Goal: Task Accomplishment & Management: Use online tool/utility

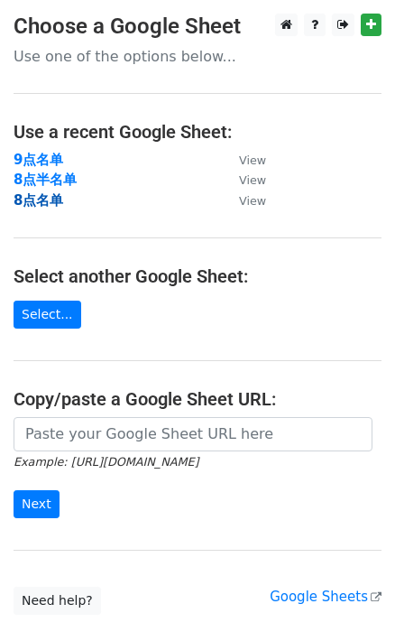
click at [42, 199] on strong "8点名单" at bounding box center [39, 200] width 50 height 16
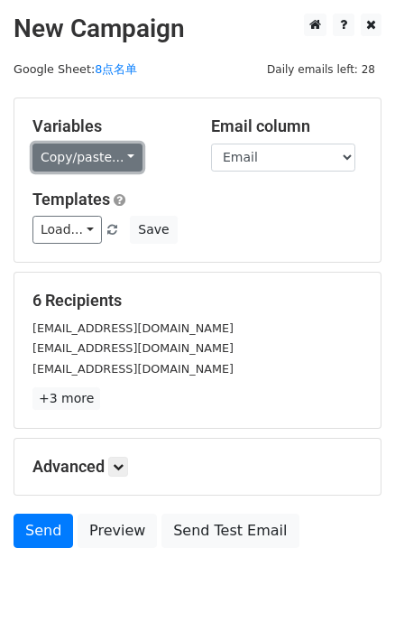
click at [107, 154] on link "Copy/paste..." at bounding box center [87, 157] width 110 height 28
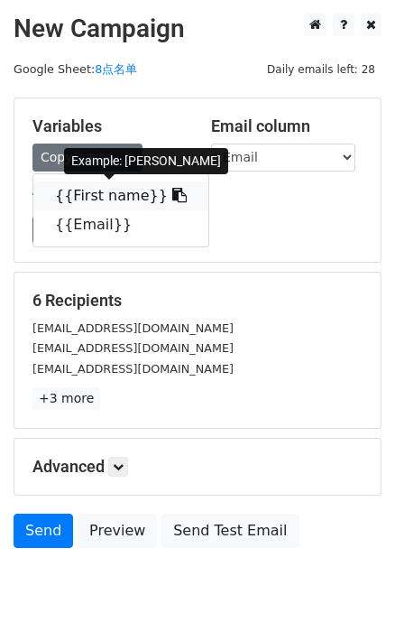
click at [172, 196] on icon at bounding box center [179, 195] width 14 height 14
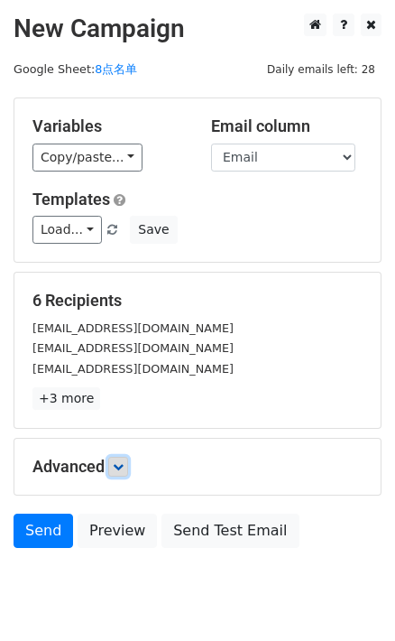
click at [124, 465] on icon at bounding box center [118, 466] width 11 height 11
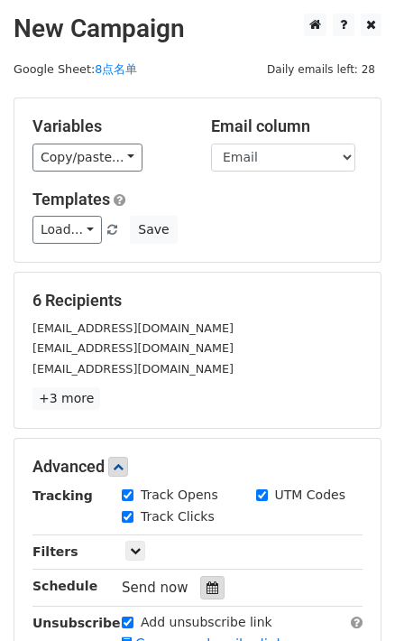
click at [208, 581] on icon at bounding box center [213, 587] width 12 height 13
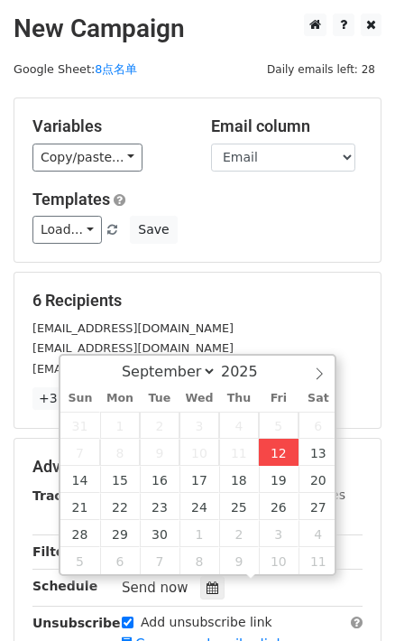
type input "2025-09-12 16:00"
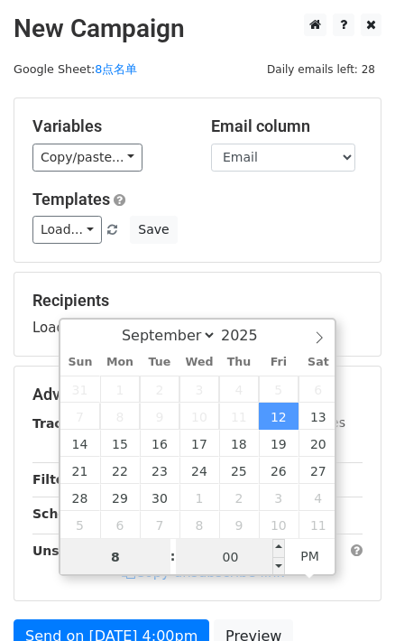
type input "8"
type input "2025-09-12 20:00"
type input "08"
click at [235, 558] on input "00" at bounding box center [231, 557] width 110 height 36
type input "0"
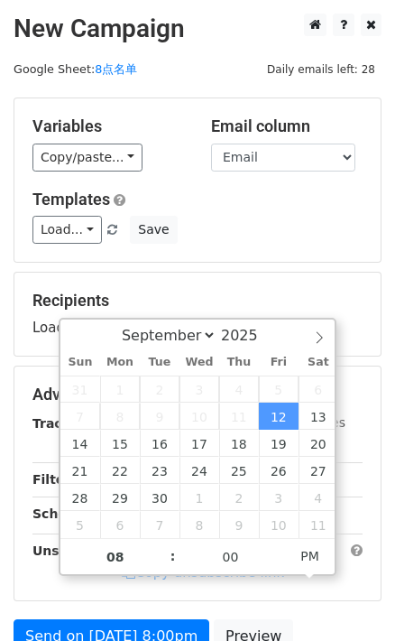
click at [307, 218] on div "Load... No templates saved Save" at bounding box center [197, 230] width 357 height 28
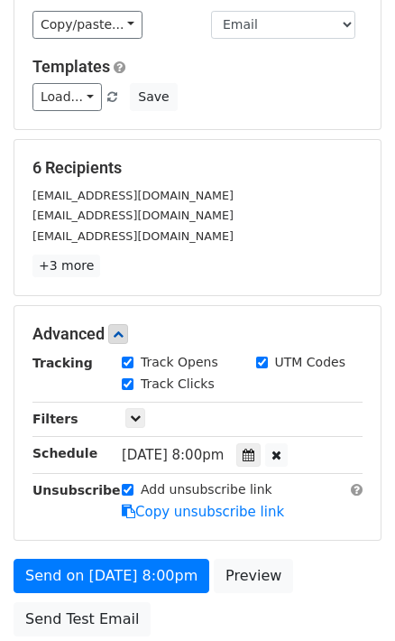
scroll to position [245, 0]
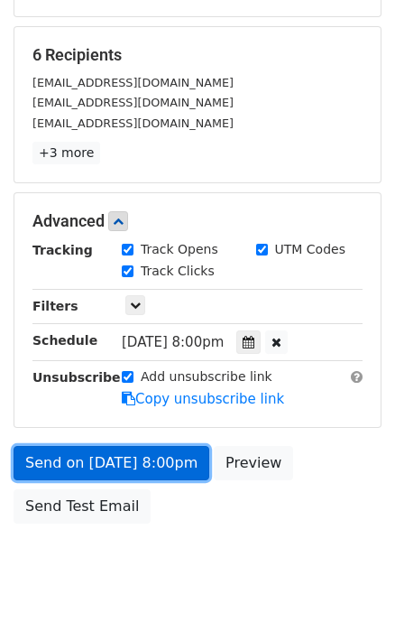
click at [178, 465] on link "Send on Sep 12 at 8:00pm" at bounding box center [112, 463] width 196 height 34
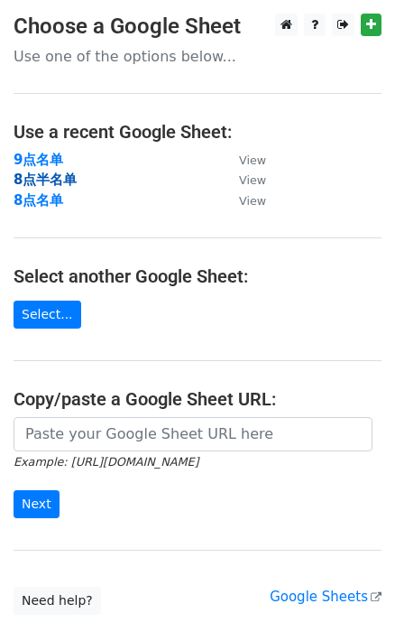
click at [62, 181] on strong "8点半名单" at bounding box center [45, 179] width 63 height 16
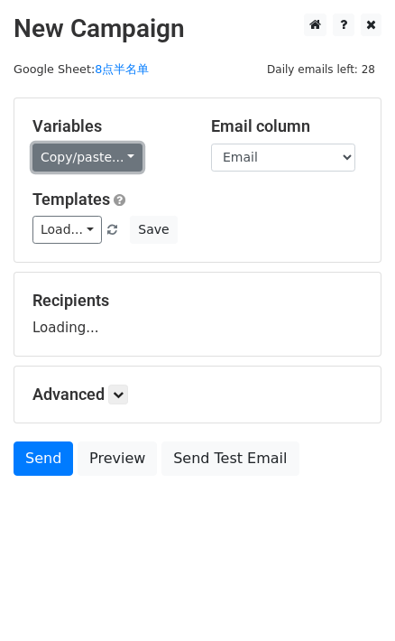
click at [132, 160] on link "Copy/paste..." at bounding box center [87, 157] width 110 height 28
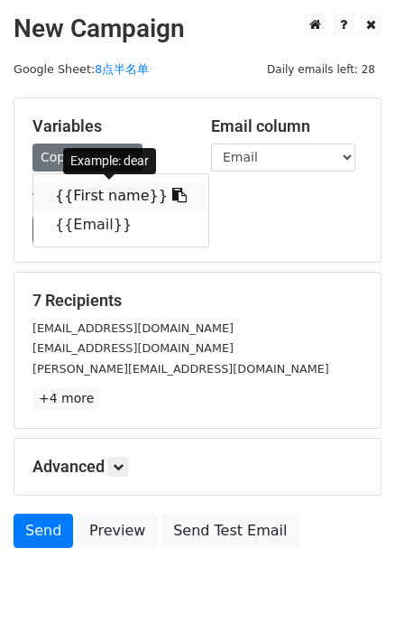
click at [172, 198] on icon at bounding box center [179, 195] width 14 height 14
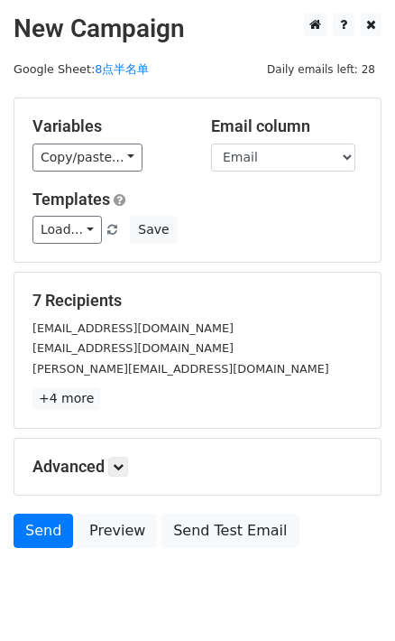
click at [132, 464] on h5 "Advanced" at bounding box center [197, 467] width 330 height 20
click at [120, 461] on icon at bounding box center [118, 466] width 11 height 11
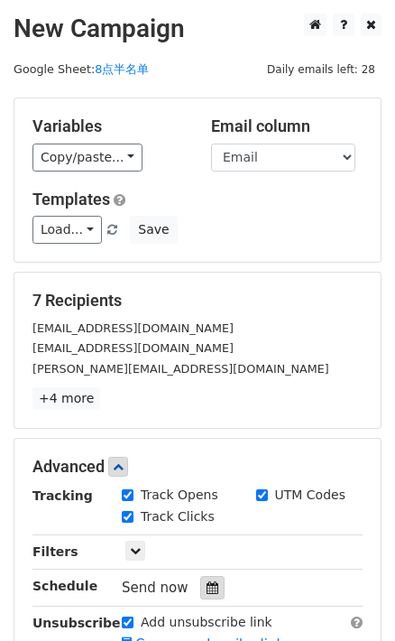
click at [216, 577] on div at bounding box center [212, 587] width 24 height 23
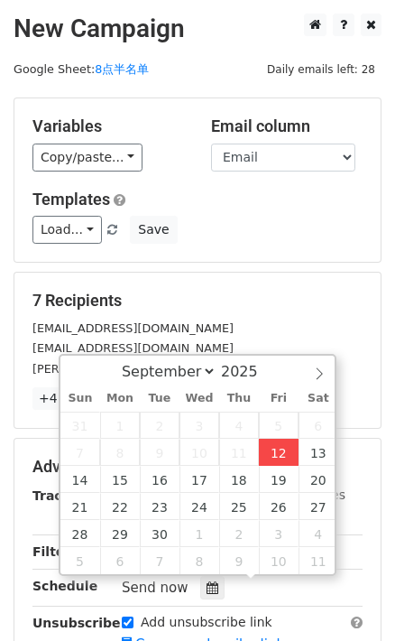
type input "[DATE] 16:11"
type input "04"
type input "11"
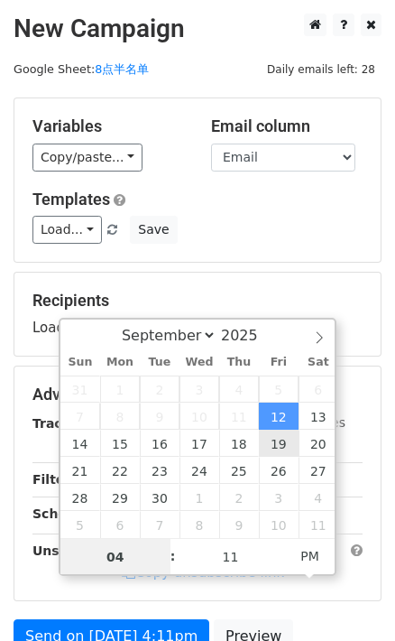
type input "7"
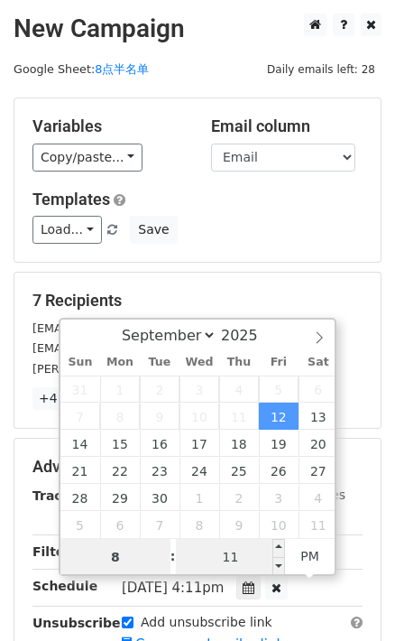
type input "8"
type input "[DATE] 20:11"
type input "08"
click at [254, 555] on input "11" at bounding box center [231, 557] width 110 height 36
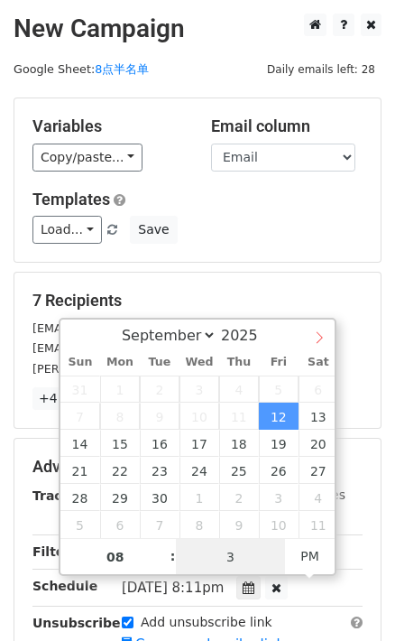
type input "30"
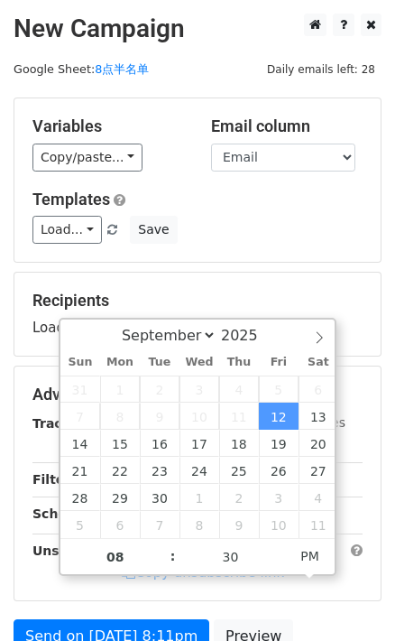
type input "[DATE] 20:30"
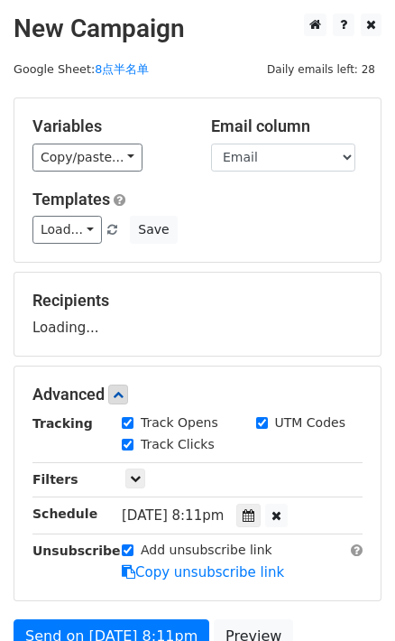
click at [328, 248] on div "Variables Copy/paste... {{First name}} {{Email}} Email column First name Email …" at bounding box center [197, 179] width 366 height 163
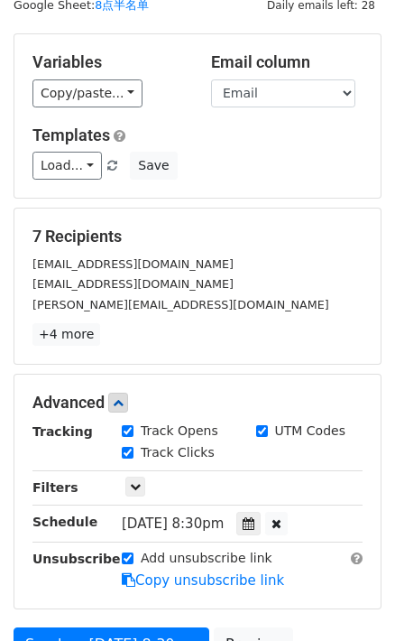
scroll to position [163, 0]
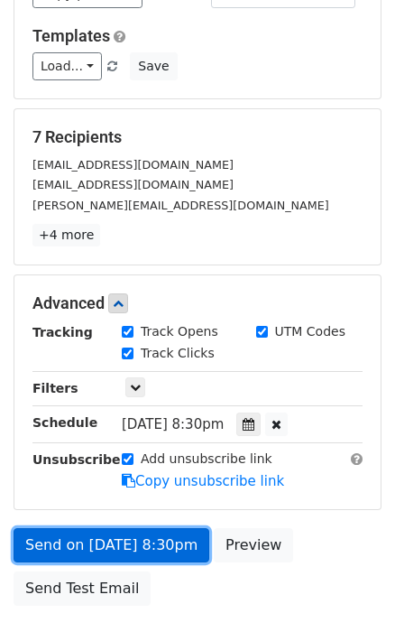
click at [163, 541] on link "Send on [DATE] 8:30pm" at bounding box center [112, 545] width 196 height 34
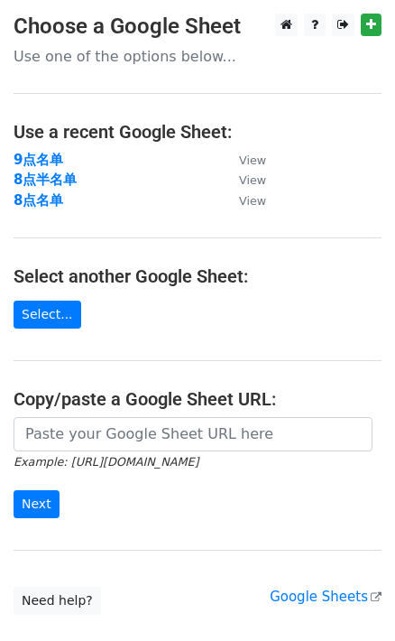
click at [37, 168] on td "9点名单" at bounding box center [118, 160] width 208 height 21
click at [51, 153] on strong "9点名单" at bounding box center [39, 160] width 50 height 16
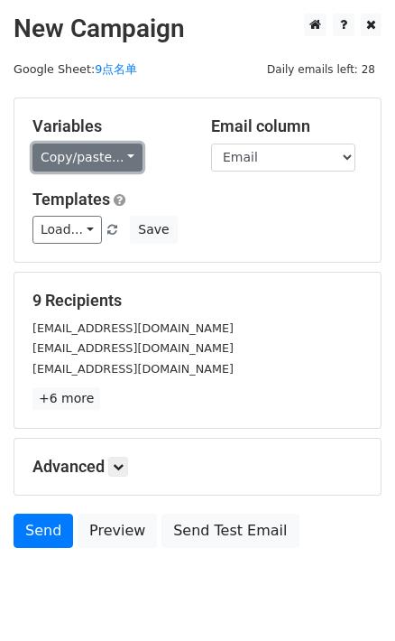
click at [129, 164] on link "Copy/paste..." at bounding box center [87, 157] width 110 height 28
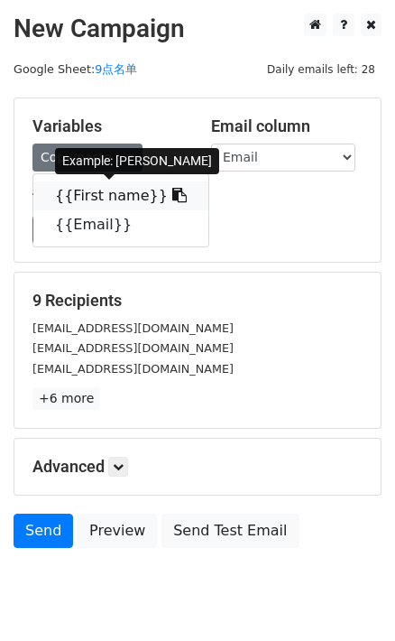
click at [172, 189] on icon at bounding box center [179, 195] width 14 height 14
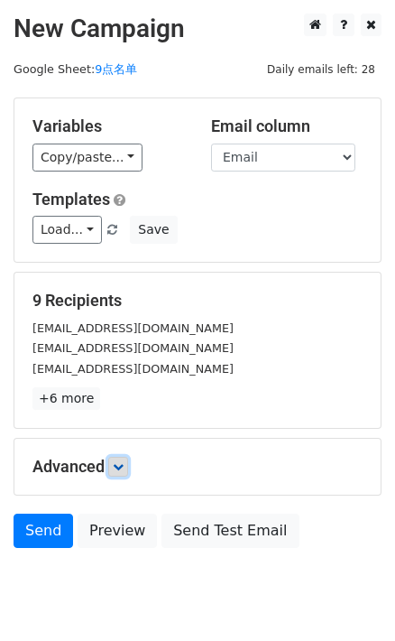
click at [122, 461] on icon at bounding box center [118, 466] width 11 height 11
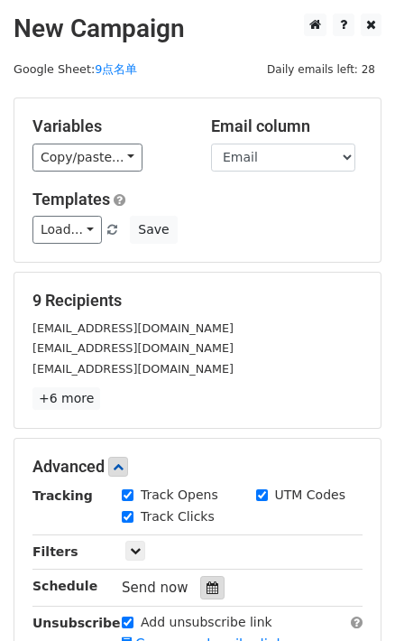
click at [200, 587] on div at bounding box center [212, 587] width 24 height 23
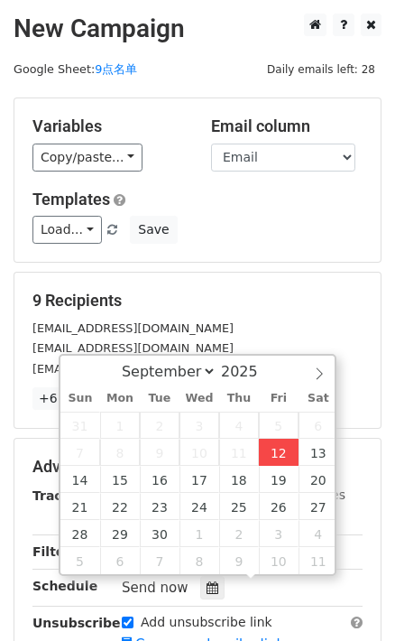
type input "2025-09-12 16:12"
type input "04"
type input "12"
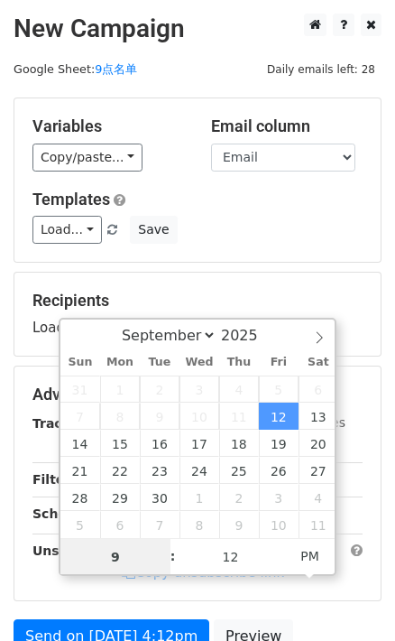
type input "9"
type input "2025-09-12 21:12"
type input "09"
click at [225, 574] on div "September October November December 2025 Sun Mon Tue Wed Thu Fri Sat 31 1 2 3 4…" at bounding box center [198, 447] width 278 height 258
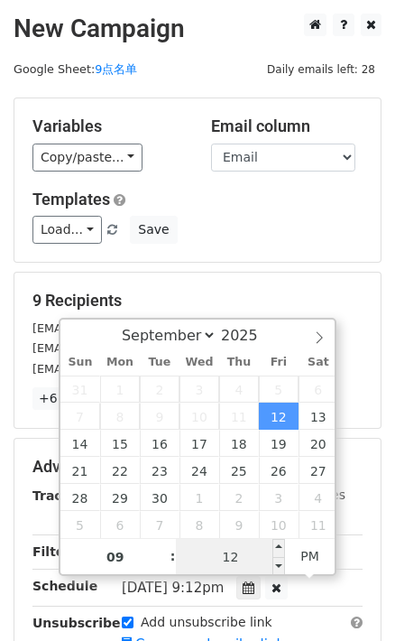
click at [226, 555] on input "12" at bounding box center [231, 557] width 110 height 36
type input "0"
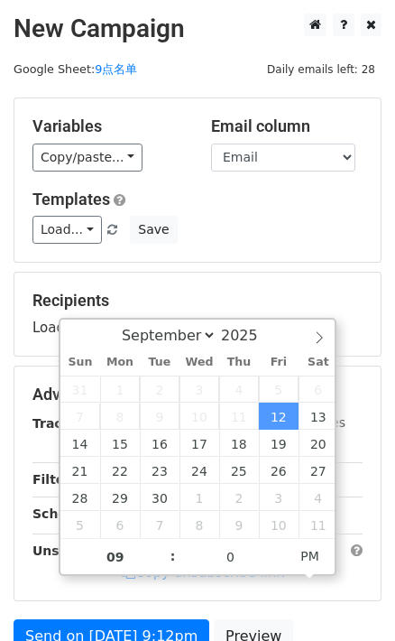
type input "2025-09-12 21:00"
click at [260, 280] on div "Recipients Loading..." at bounding box center [197, 314] width 366 height 83
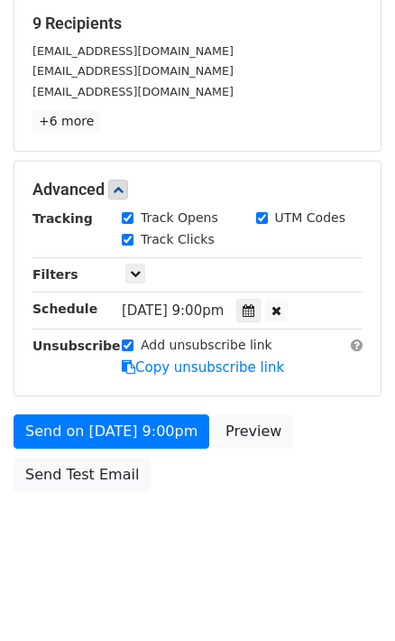
scroll to position [280, 0]
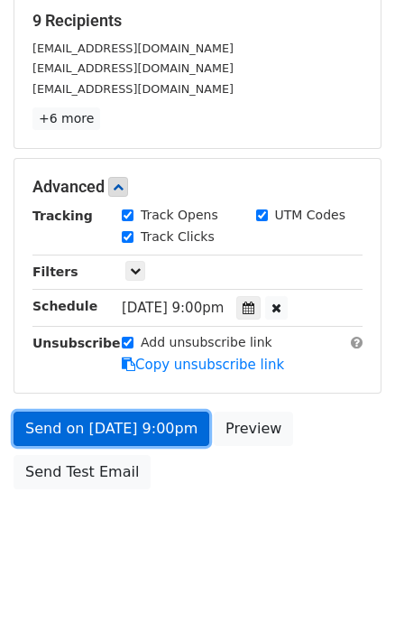
click at [160, 414] on link "Send on Sep 12 at 9:00pm" at bounding box center [112, 428] width 196 height 34
